Goal: Entertainment & Leisure: Consume media (video, audio)

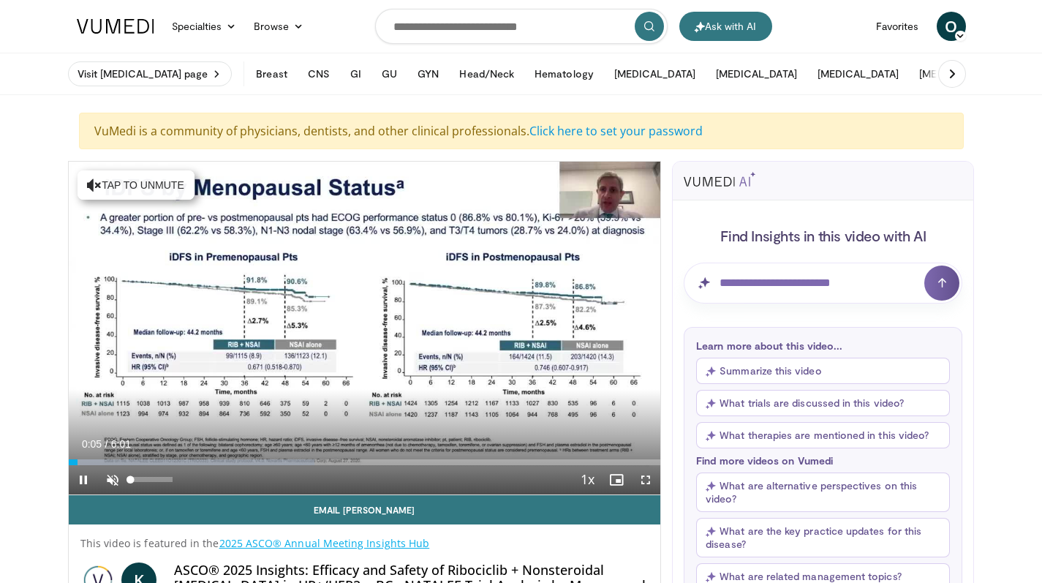
click at [110, 482] on span "Video Player" at bounding box center [112, 479] width 29 height 29
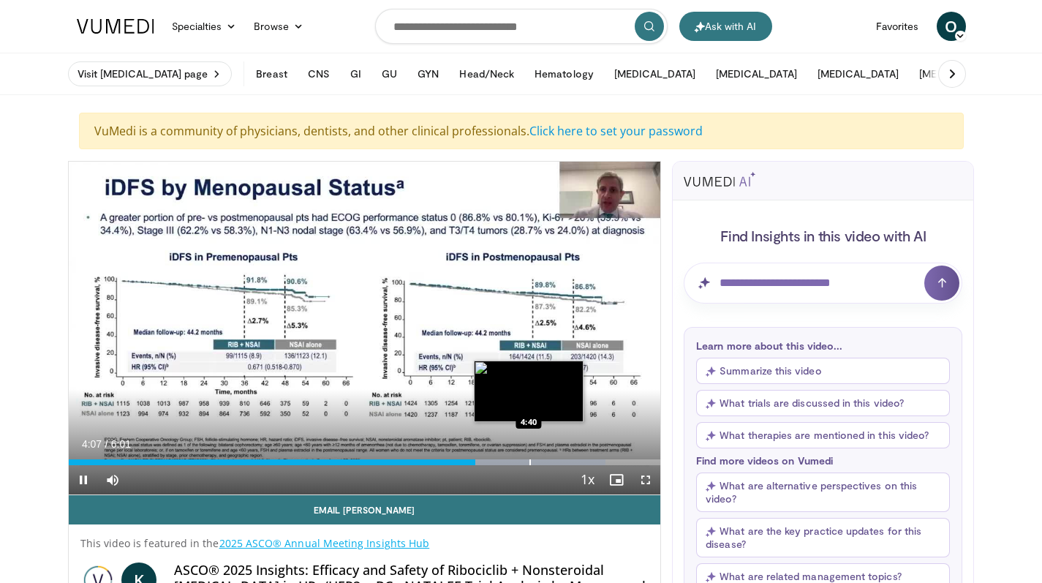
click at [529, 464] on div "Progress Bar" at bounding box center [529, 462] width 1 height 6
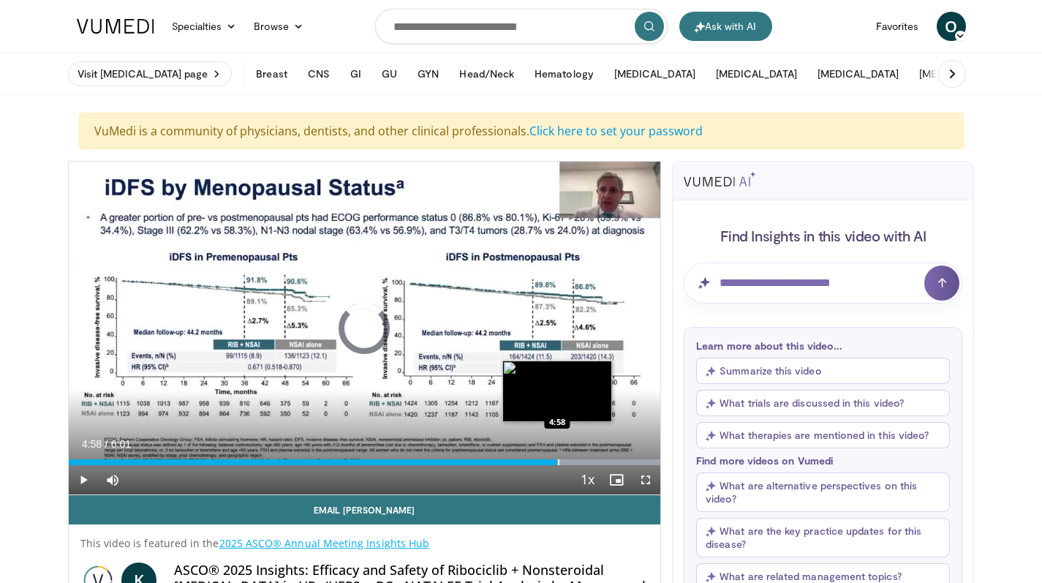
click at [558, 464] on div "Progress Bar" at bounding box center [558, 462] width 1 height 6
click at [583, 464] on div "Progress Bar" at bounding box center [583, 462] width 1 height 6
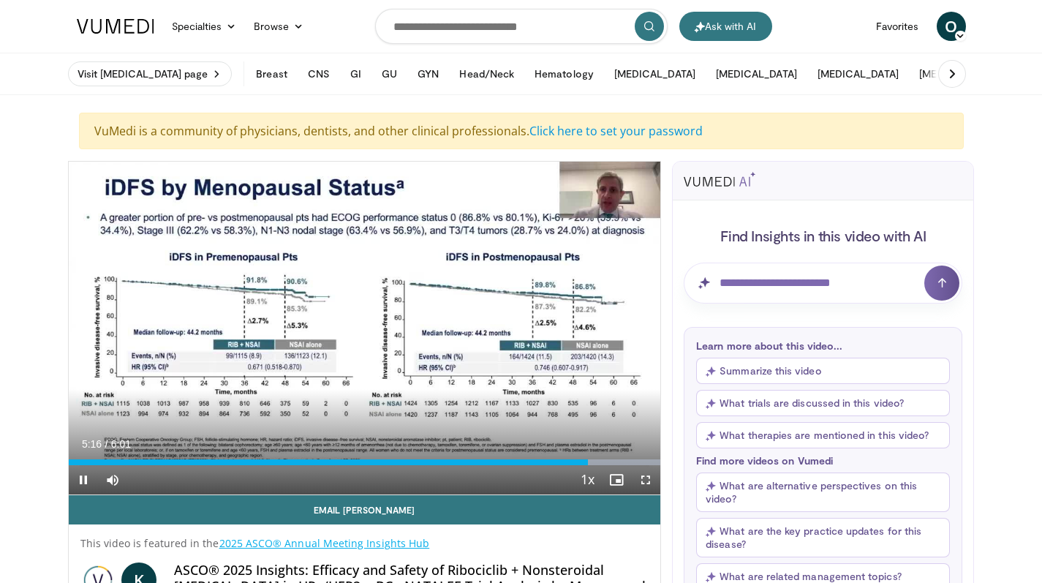
click at [90, 477] on span "Video Player" at bounding box center [83, 479] width 29 height 29
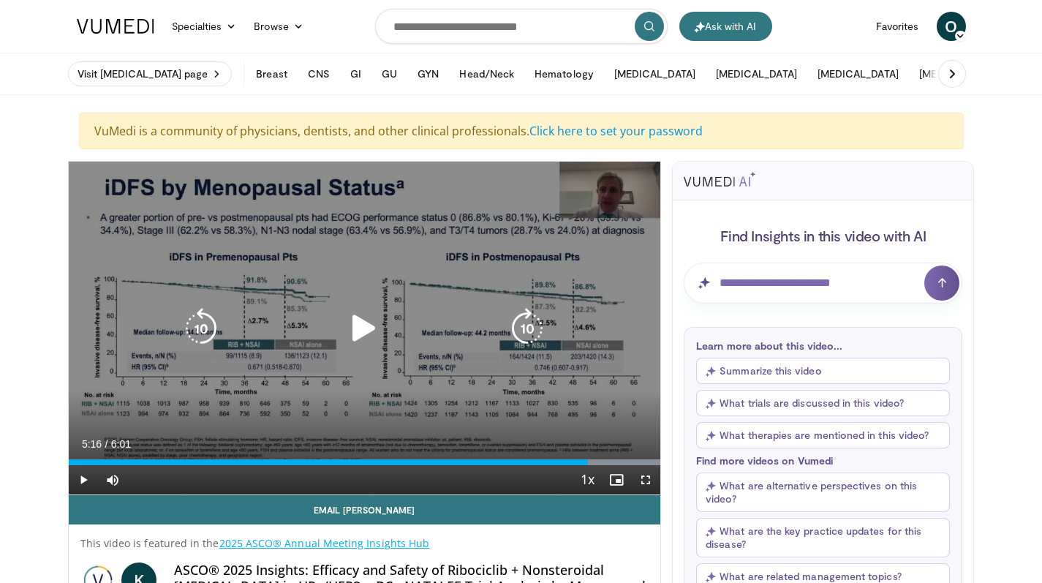
click at [358, 322] on icon "Video Player" at bounding box center [364, 328] width 41 height 41
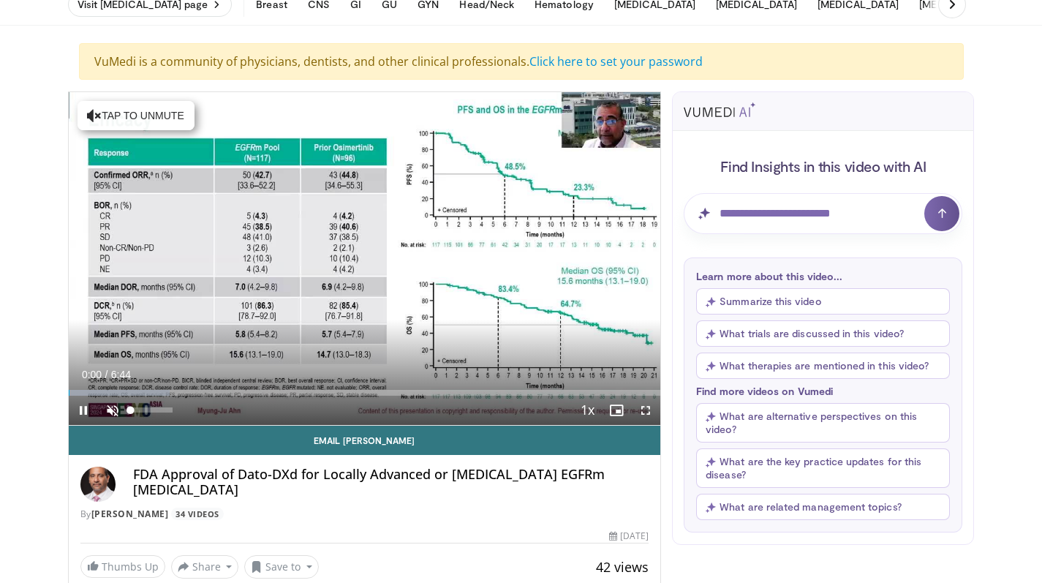
click at [113, 412] on span "Video Player" at bounding box center [112, 410] width 29 height 29
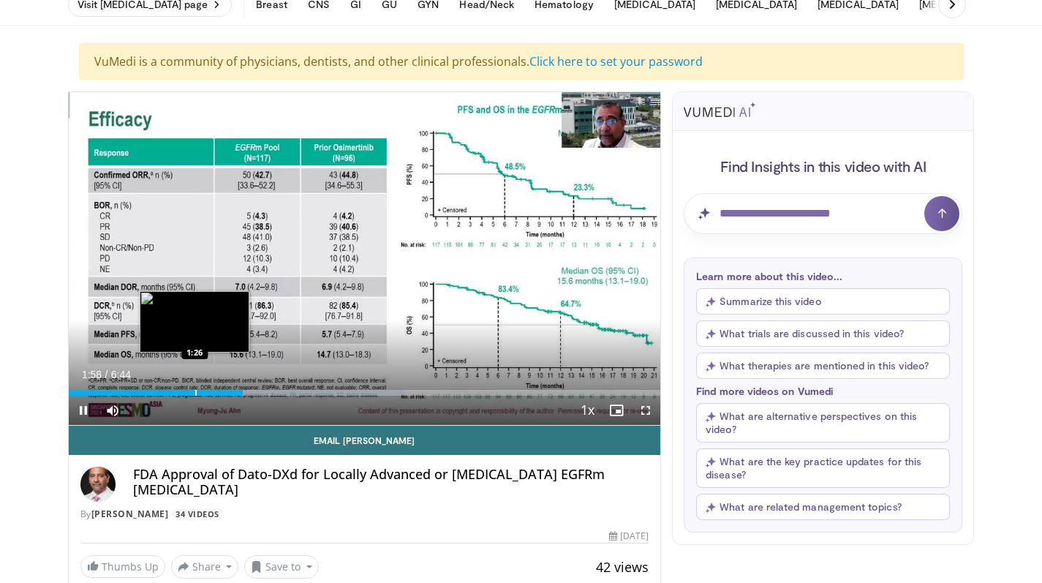
click at [195, 390] on div "Progress Bar" at bounding box center [195, 393] width 1 height 6
